Goal: Task Accomplishment & Management: Complete application form

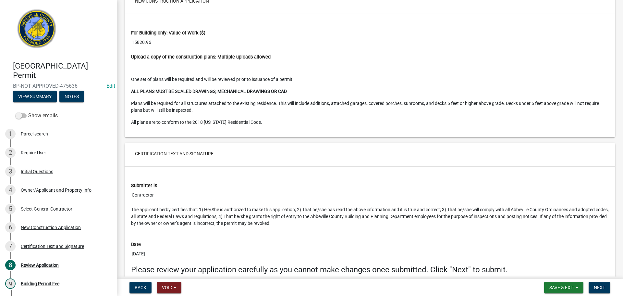
scroll to position [1307, 0]
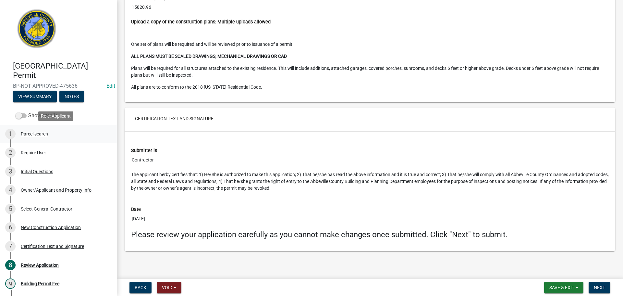
click at [32, 132] on div "Parcel search" at bounding box center [34, 133] width 27 height 5
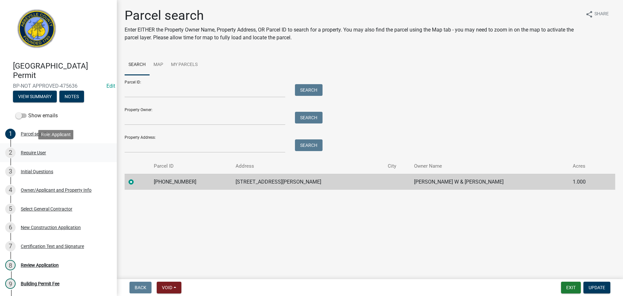
click at [37, 153] on div "Require User" at bounding box center [33, 152] width 25 height 5
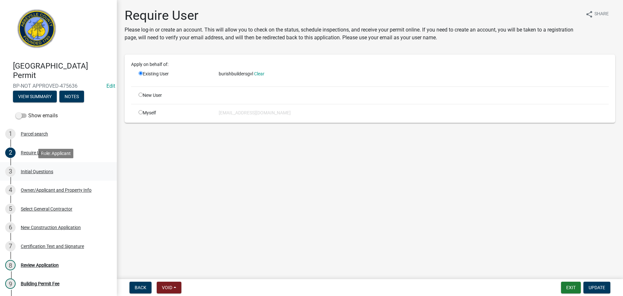
click at [37, 172] on div "Initial Questions" at bounding box center [37, 171] width 32 height 5
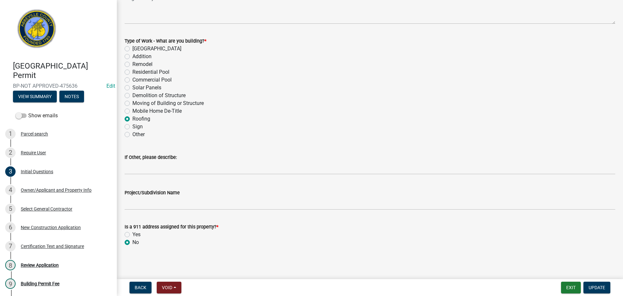
scroll to position [284, 0]
click at [33, 132] on div "Parcel search" at bounding box center [34, 133] width 27 height 5
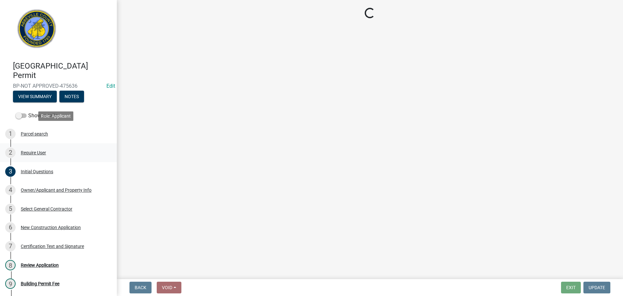
scroll to position [0, 0]
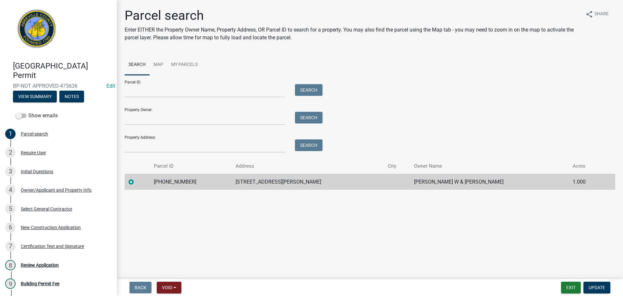
click at [173, 181] on td "096-00-00-169" at bounding box center [191, 182] width 82 height 16
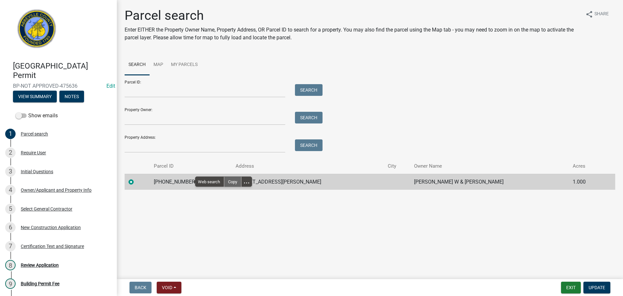
click at [232, 182] on div "Copy" at bounding box center [232, 182] width 17 height 10
click at [268, 180] on td "850 OLD DOUGLAS MILL RD" at bounding box center [308, 182] width 152 height 16
drag, startPoint x: 239, startPoint y: 180, endPoint x: 305, endPoint y: 178, distance: 66.3
click at [305, 178] on td "850 OLD DOUGLAS MILL RD" at bounding box center [308, 182] width 152 height 16
click at [344, 181] on div "Copy" at bounding box center [344, 182] width 17 height 10
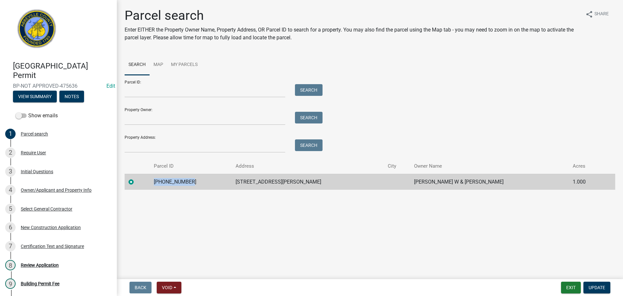
drag, startPoint x: 159, startPoint y: 181, endPoint x: 191, endPoint y: 181, distance: 32.5
click at [191, 181] on td "096-00-00-169" at bounding box center [191, 182] width 82 height 16
click at [231, 180] on div "Copy" at bounding box center [232, 182] width 17 height 10
click at [55, 207] on div "Select General Contractor" at bounding box center [47, 208] width 52 height 5
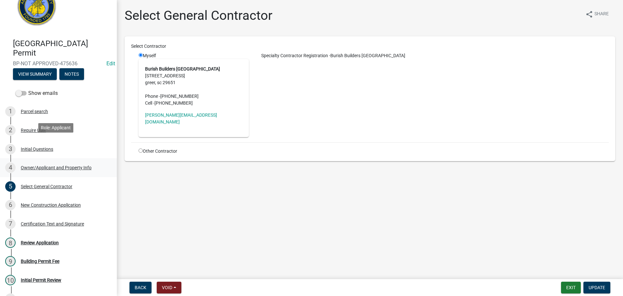
scroll to position [65, 0]
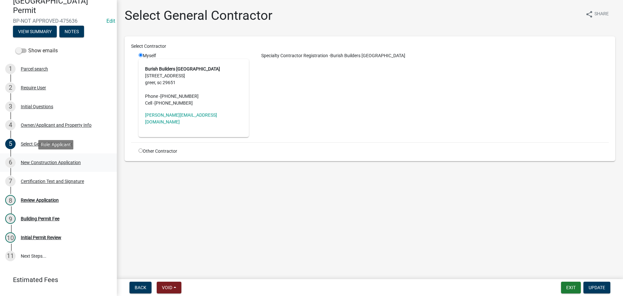
click at [79, 162] on div "New Construction Application" at bounding box center [51, 162] width 60 height 5
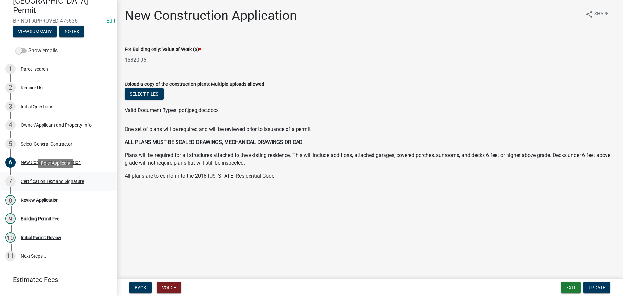
click at [65, 180] on div "Certification Text and Signature" at bounding box center [52, 181] width 63 height 5
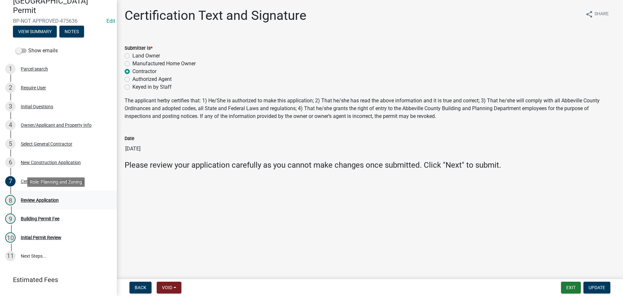
click at [44, 196] on div "8 Review Application" at bounding box center [55, 200] width 101 height 10
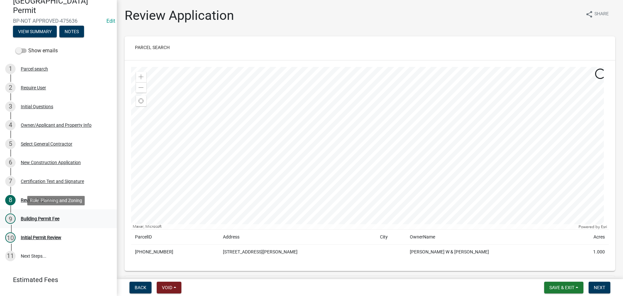
click at [56, 220] on div "Building Permit Fee" at bounding box center [40, 218] width 39 height 5
click at [43, 237] on div "Initial Permit Review" at bounding box center [41, 237] width 41 height 5
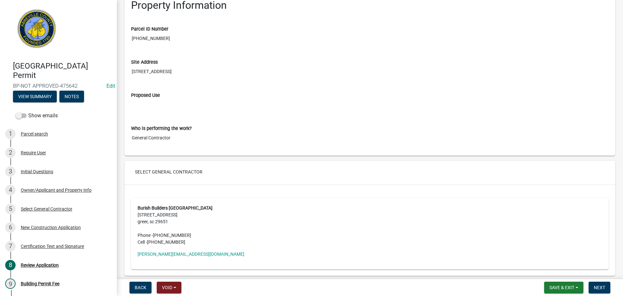
scroll to position [1006, 0]
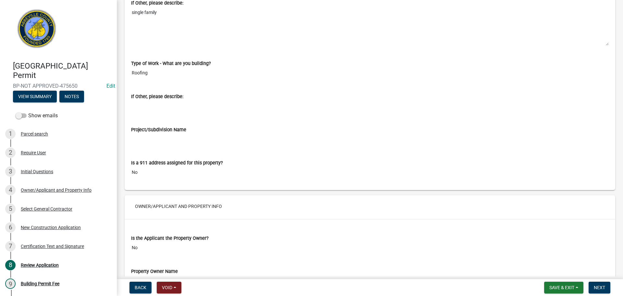
scroll to position [487, 0]
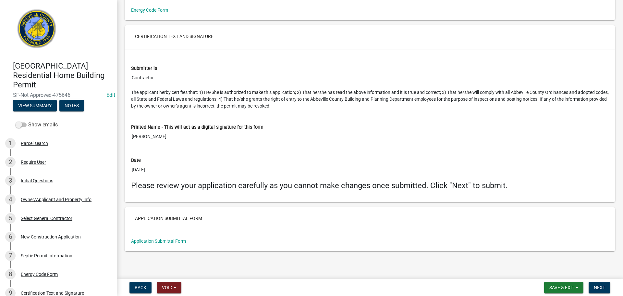
scroll to position [2674, 0]
click at [609, 288] on button "Next" at bounding box center [600, 287] width 22 height 12
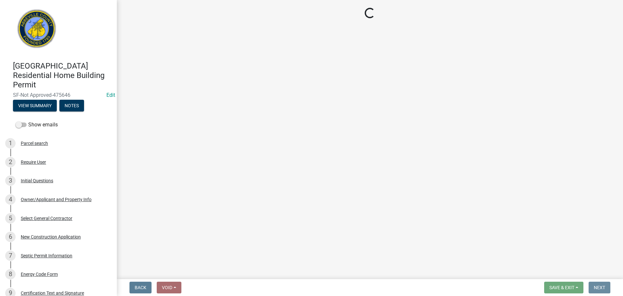
scroll to position [0, 0]
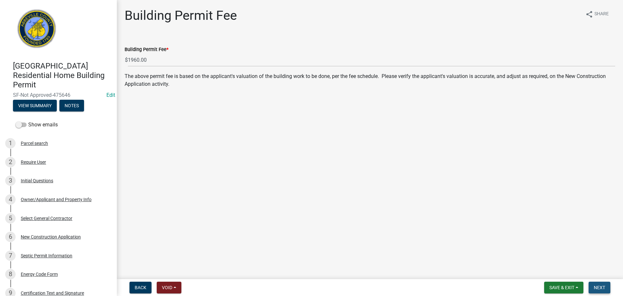
click at [600, 285] on span "Next" at bounding box center [599, 287] width 11 height 5
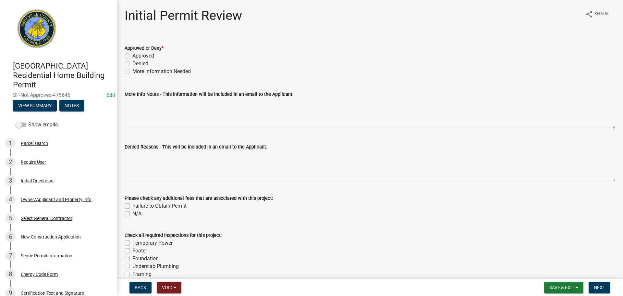
click at [132, 56] on label "Approved" at bounding box center [143, 56] width 22 height 8
click at [132, 56] on input "Approved" at bounding box center [134, 54] width 4 height 4
radio input "true"
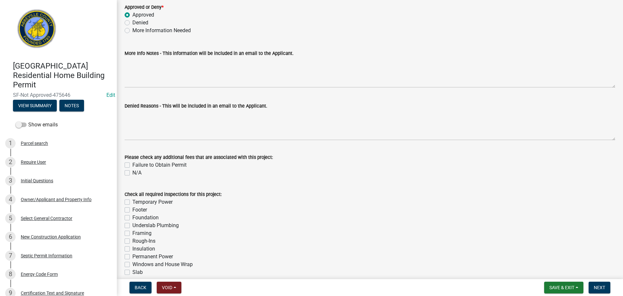
scroll to position [1, 0]
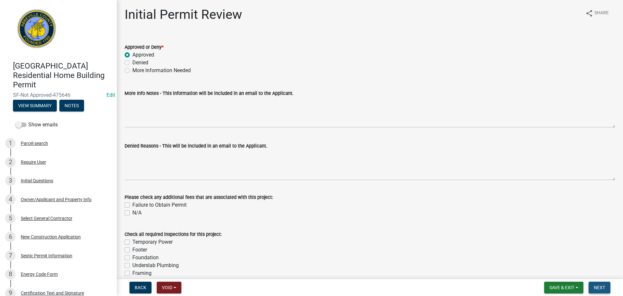
click at [603, 287] on span "Next" at bounding box center [599, 287] width 11 height 5
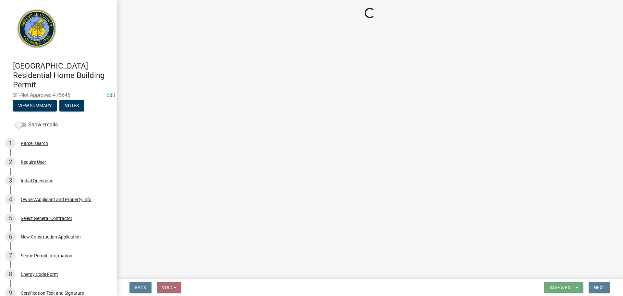
select select "3: 3"
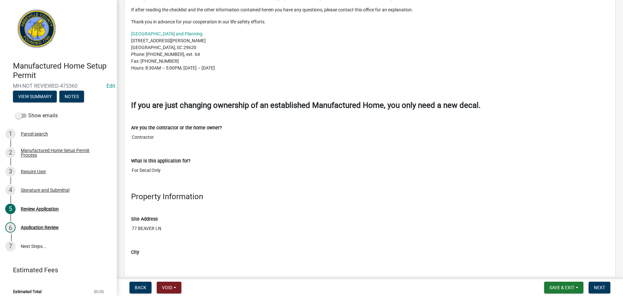
scroll to position [334, 0]
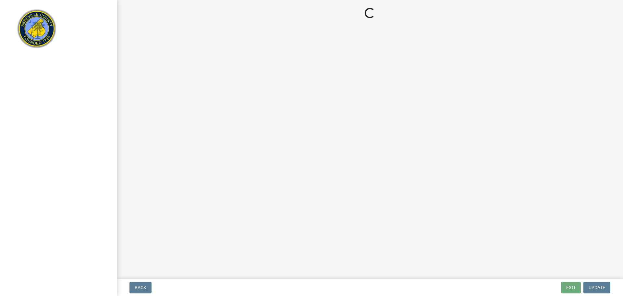
select select "3: 3"
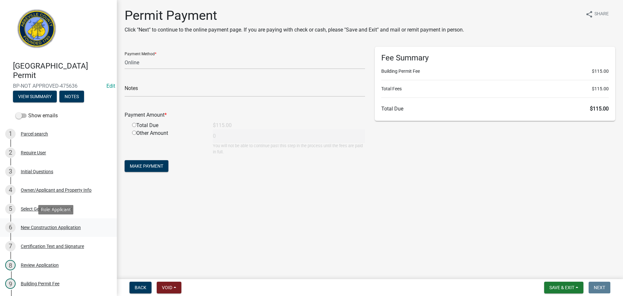
click at [62, 226] on div "New Construction Application" at bounding box center [51, 227] width 60 height 5
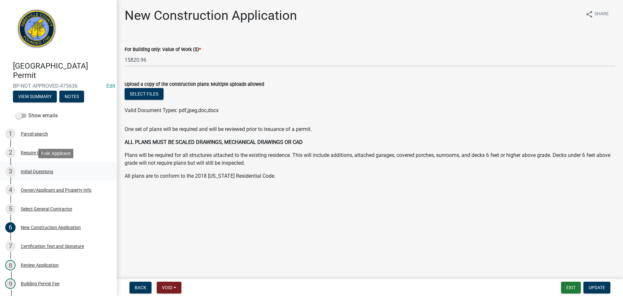
click at [39, 170] on div "Initial Questions" at bounding box center [37, 171] width 32 height 5
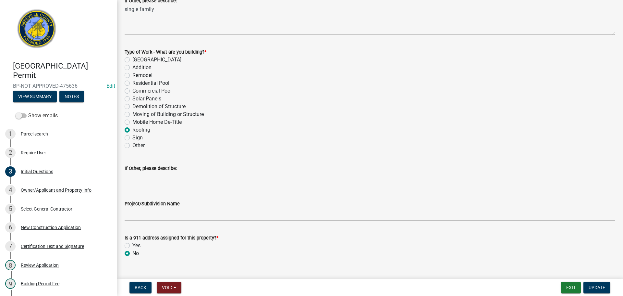
scroll to position [284, 0]
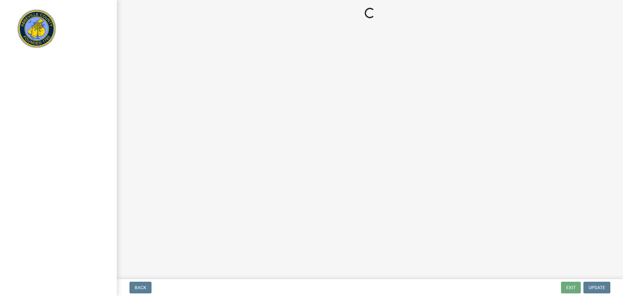
select select "3: 3"
